Goal: Task Accomplishment & Management: Manage account settings

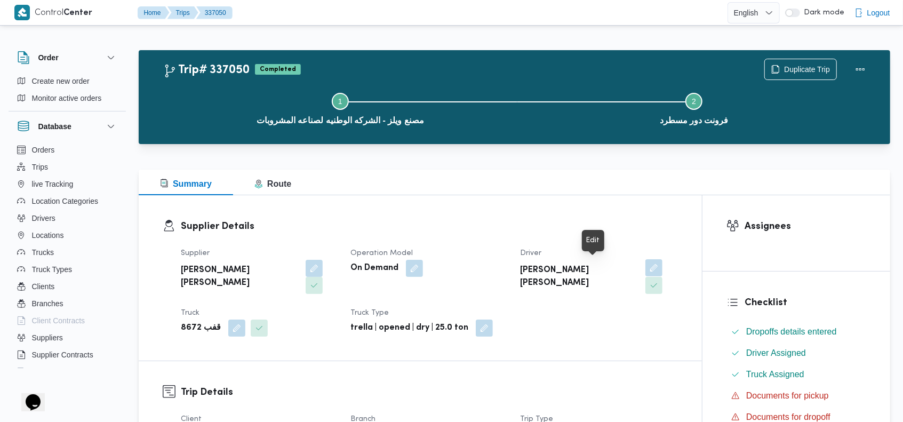
click at [645, 267] on button "button" at bounding box center [653, 267] width 17 height 17
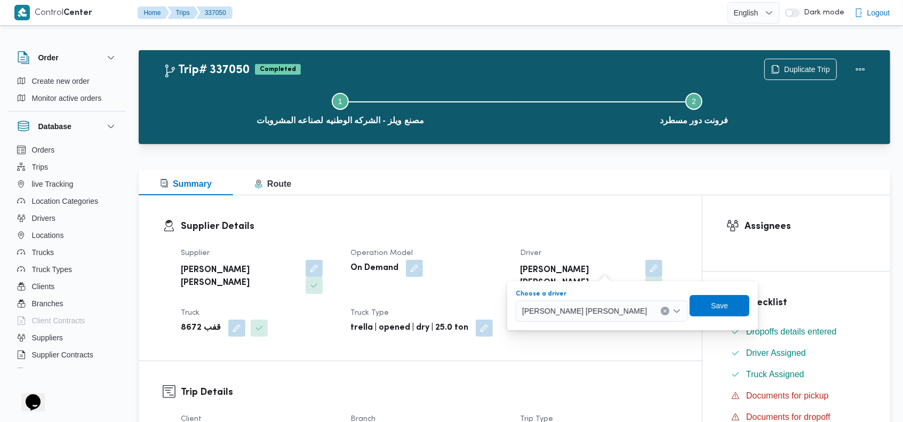
click at [661, 307] on button "Clear input" at bounding box center [665, 311] width 9 height 9
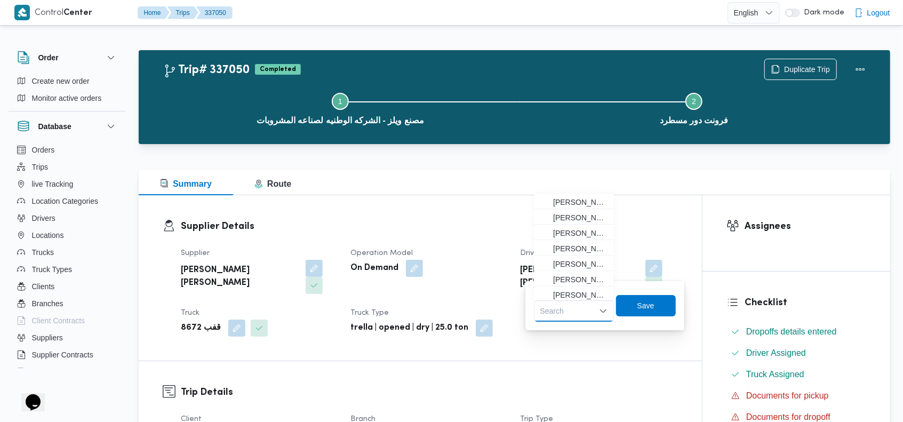
click at [563, 307] on div "Search" at bounding box center [574, 310] width 80 height 21
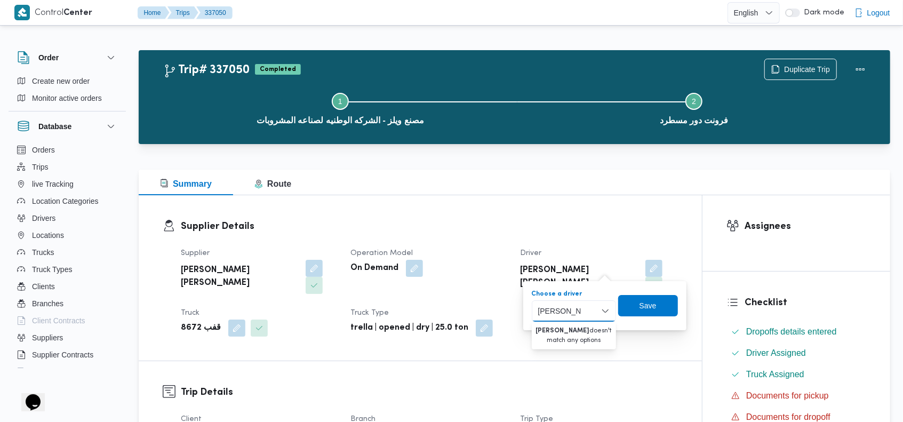
click at [576, 310] on input "[PERSON_NAME]" at bounding box center [559, 310] width 43 height 13
paste input "[PERSON_NAME]"
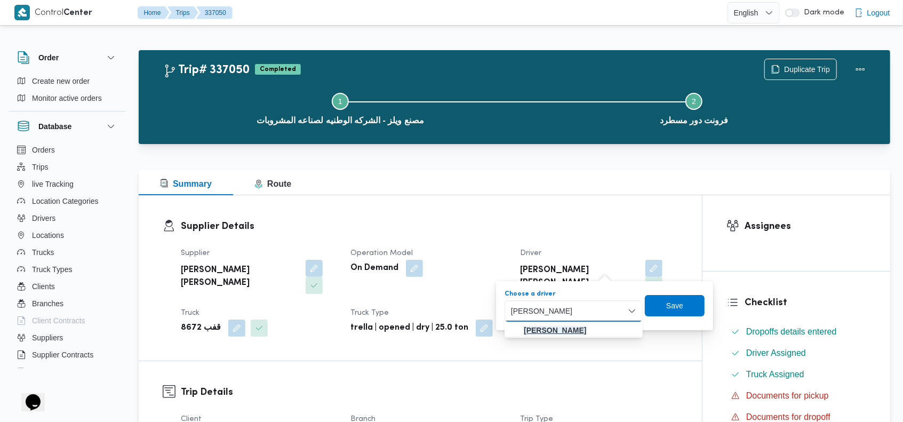
type input "[PERSON_NAME]"
click at [561, 327] on mark "[PERSON_NAME]" at bounding box center [555, 330] width 62 height 9
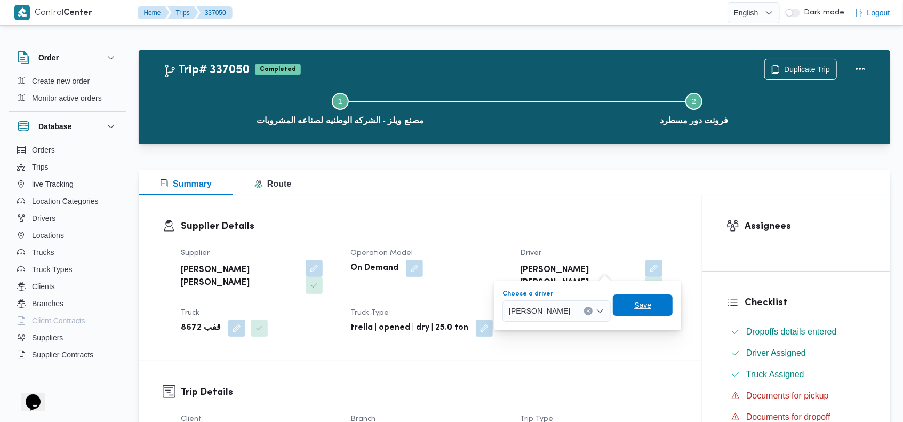
click at [672, 313] on span "Save" at bounding box center [643, 304] width 60 height 21
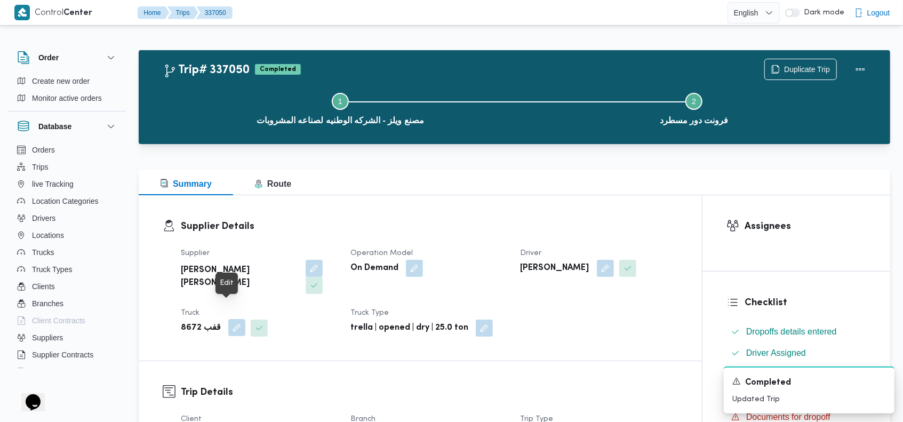
click at [231, 319] on button "button" at bounding box center [236, 327] width 17 height 17
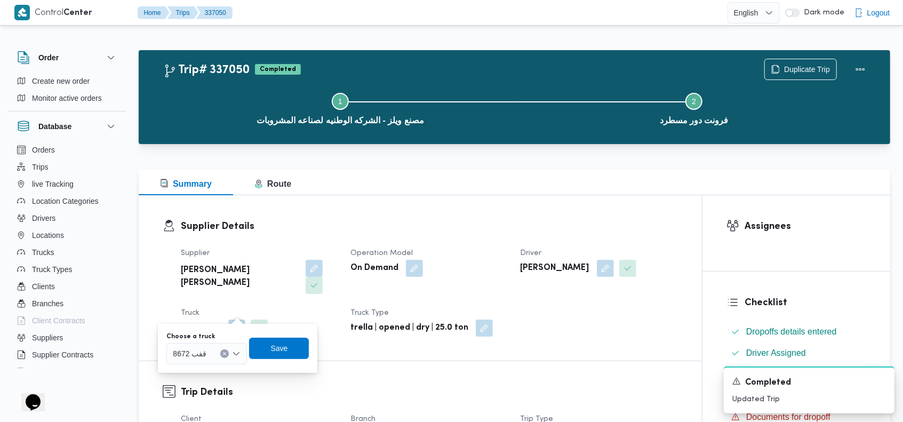
click at [222, 356] on button "Clear input" at bounding box center [224, 353] width 9 height 9
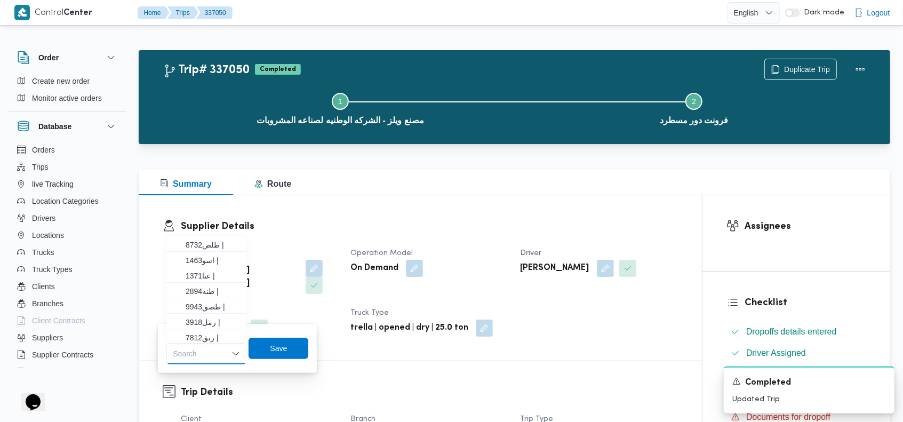
click at [200, 349] on div "Search Combo box. Selected. Combo box input. Search. Type some text or, to disp…" at bounding box center [206, 353] width 80 height 21
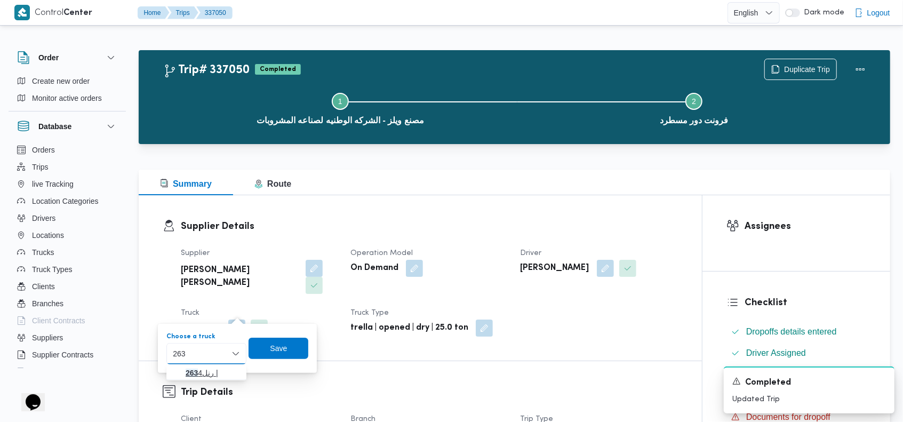
type input "263"
drag, startPoint x: 172, startPoint y: 374, endPoint x: 179, endPoint y: 373, distance: 7.0
click at [172, 374] on span "رنل 263 4 |" at bounding box center [206, 372] width 71 height 17
click at [300, 350] on span "Save" at bounding box center [278, 347] width 60 height 21
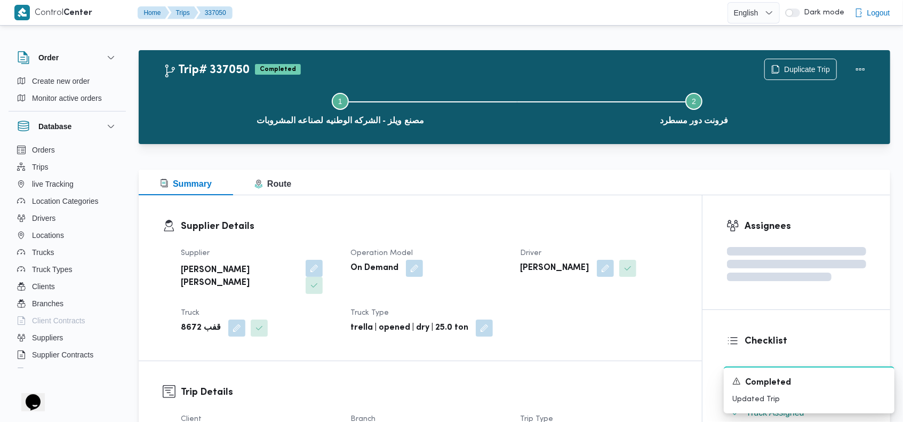
click at [499, 154] on div at bounding box center [514, 150] width 751 height 13
